Goal: Book appointment/travel/reservation

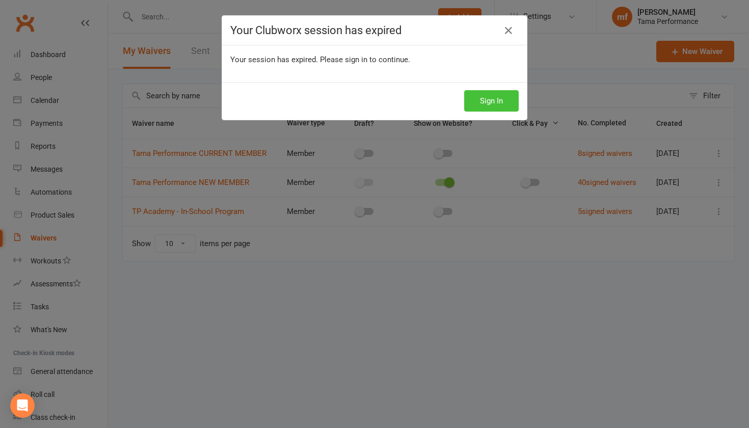
click at [505, 105] on button "Sign In" at bounding box center [491, 100] width 55 height 21
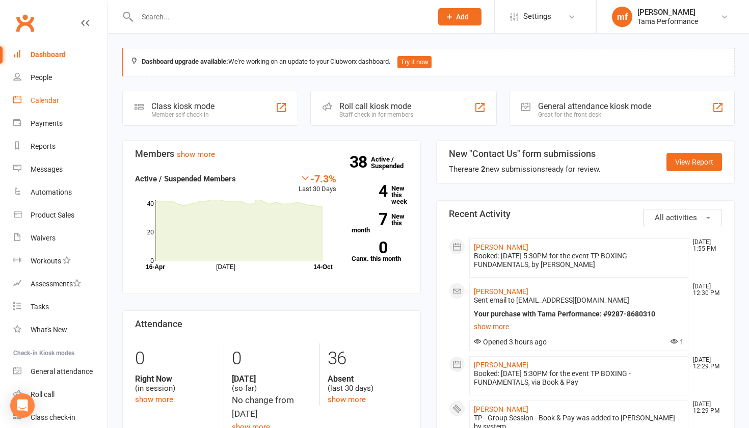
click at [47, 98] on div "Calendar" at bounding box center [45, 100] width 29 height 8
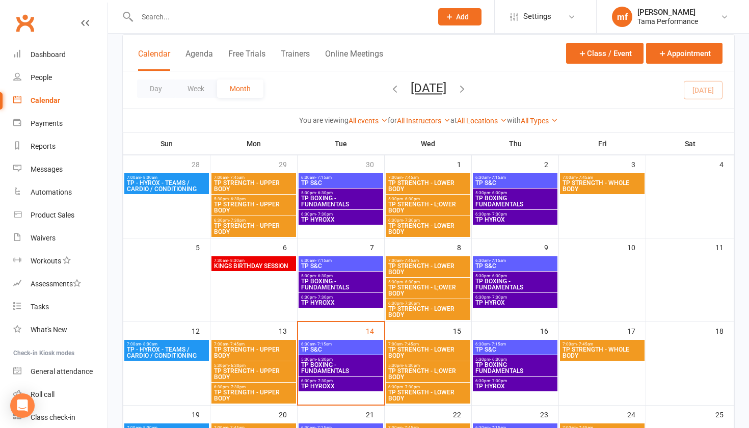
scroll to position [69, 0]
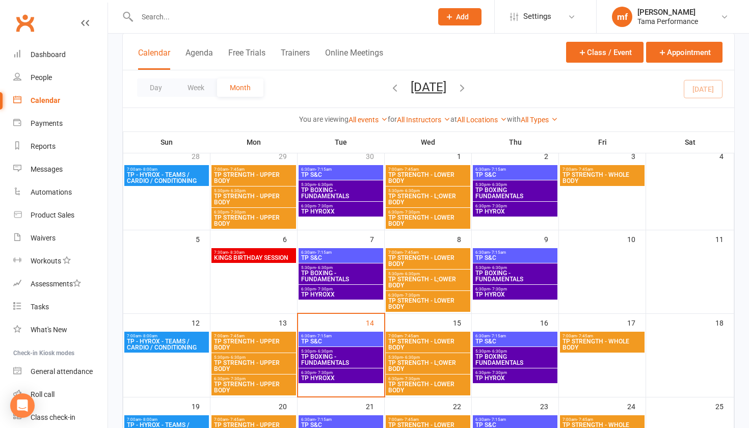
click at [337, 373] on span "6:30pm - 7:30pm" at bounding box center [341, 373] width 81 height 5
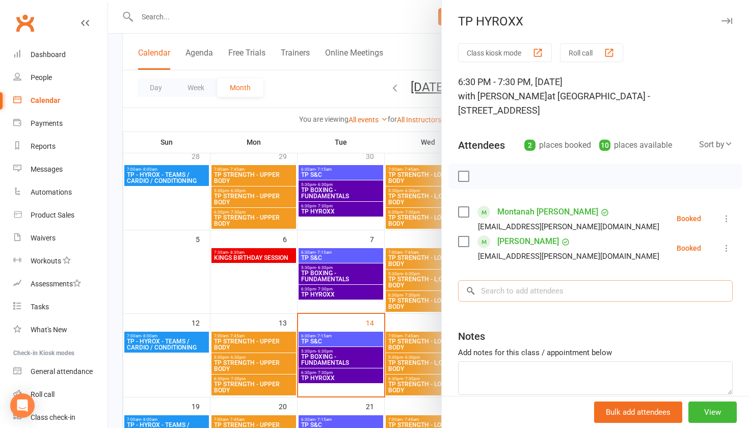
click at [550, 280] on input "search" at bounding box center [595, 290] width 275 height 21
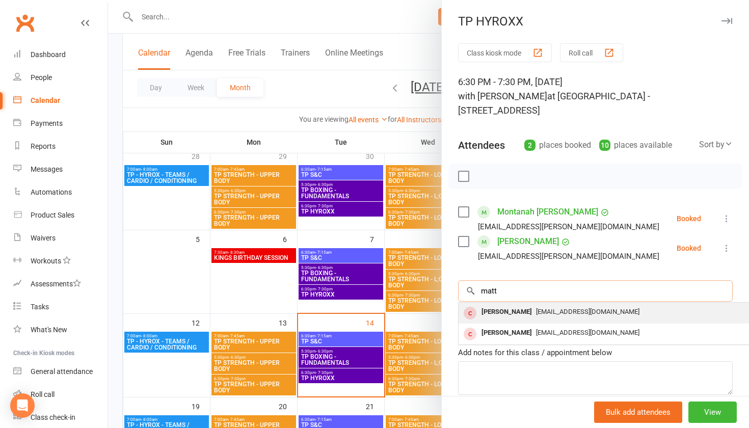
type input "matt"
click at [512, 305] on div "[PERSON_NAME]" at bounding box center [507, 312] width 59 height 15
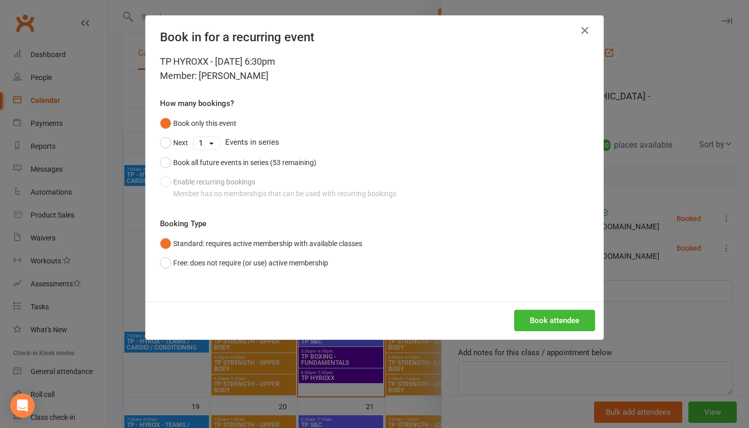
click at [544, 318] on button "Book attendee" at bounding box center [554, 320] width 81 height 21
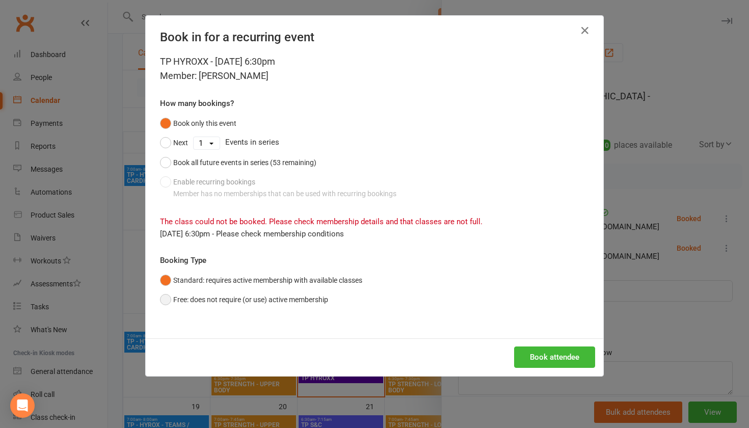
click at [202, 299] on button "Free: does not require (or use) active membership" at bounding box center [244, 299] width 168 height 19
click at [550, 355] on button "Book attendee" at bounding box center [554, 357] width 81 height 21
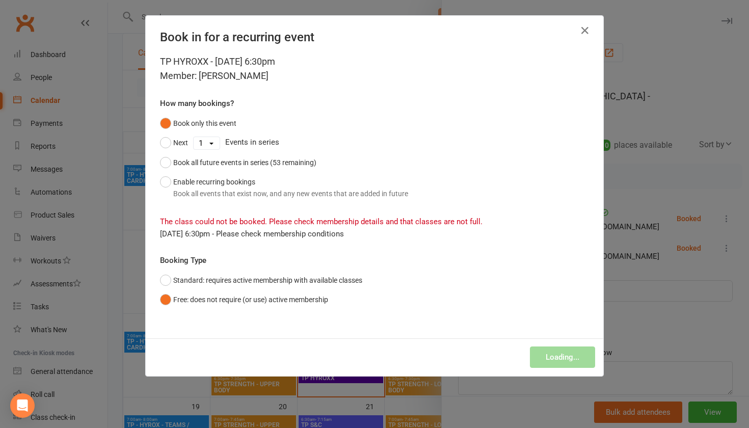
click at [549, 353] on div "Loading..." at bounding box center [375, 358] width 458 height 38
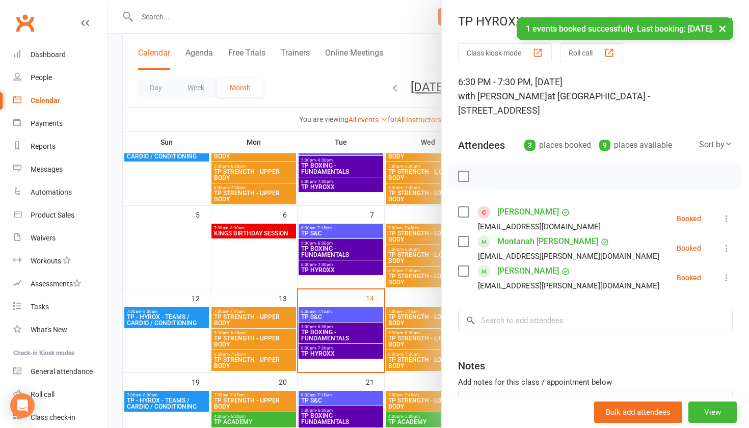
scroll to position [94, 0]
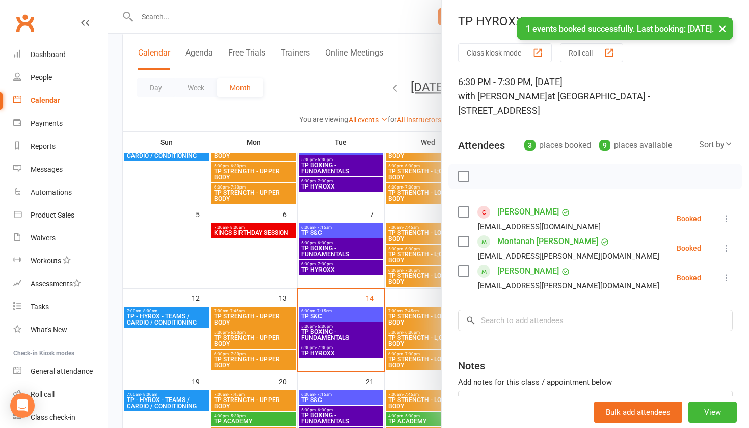
click at [355, 333] on div at bounding box center [428, 214] width 641 height 428
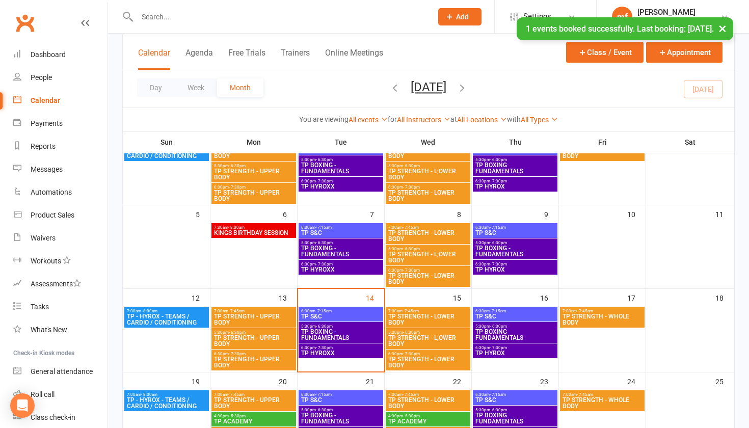
click at [355, 333] on span "TP BOXING - FUNDAMENTALS" at bounding box center [341, 335] width 81 height 12
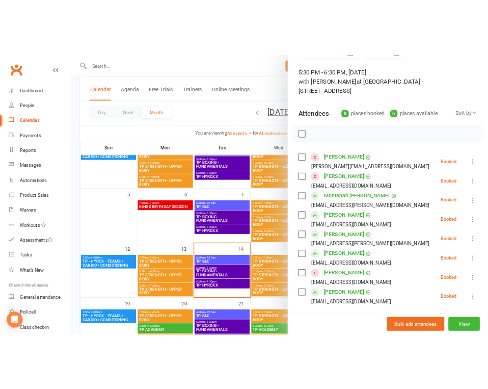
scroll to position [72, 0]
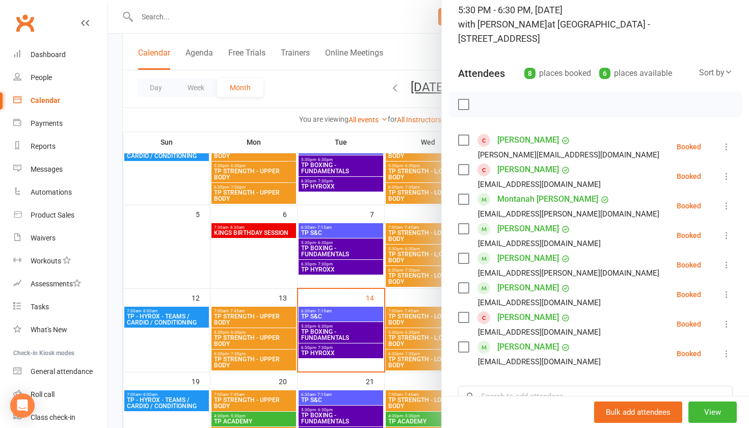
click at [211, 248] on div at bounding box center [428, 214] width 641 height 428
